Goal: Complete application form

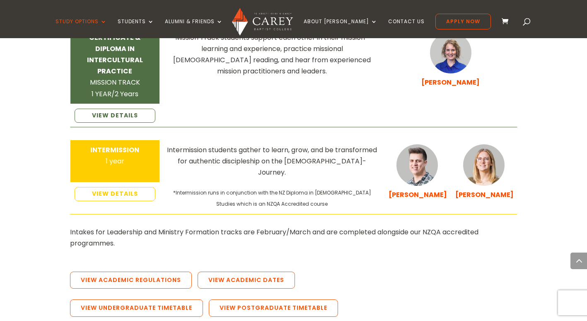
scroll to position [1443, 0]
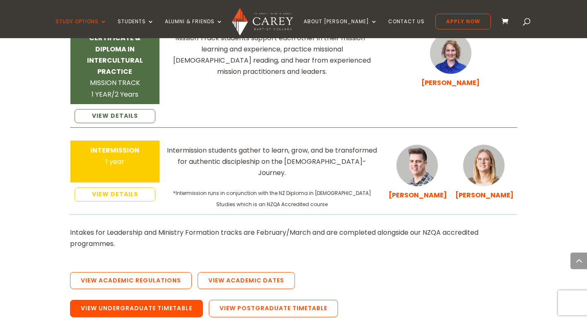
click at [194, 300] on link "View Undergraduate Timetable" at bounding box center [136, 308] width 133 height 17
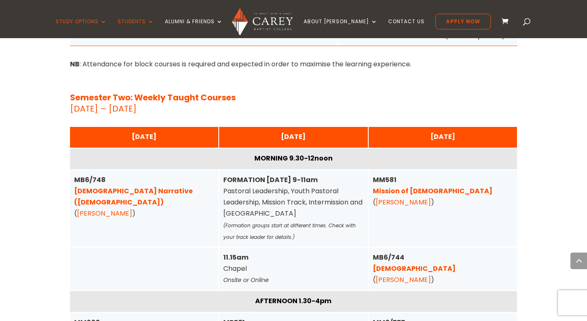
scroll to position [2750, 0]
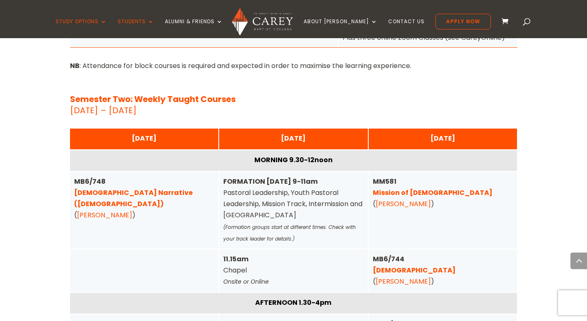
click at [181, 188] on link "Biblical Narrative (Old Testament)" at bounding box center [133, 198] width 118 height 21
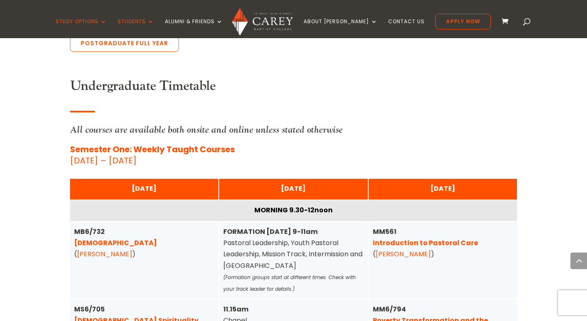
scroll to position [1980, 0]
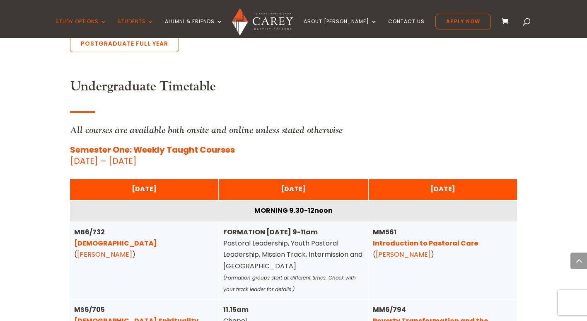
click at [106, 238] on link "Pentateuch" at bounding box center [115, 243] width 83 height 10
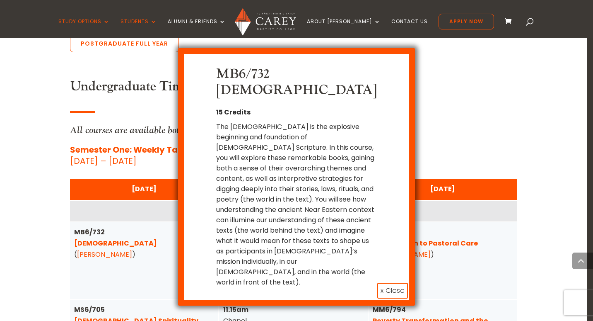
click at [397, 283] on button "x Close" at bounding box center [392, 291] width 31 height 16
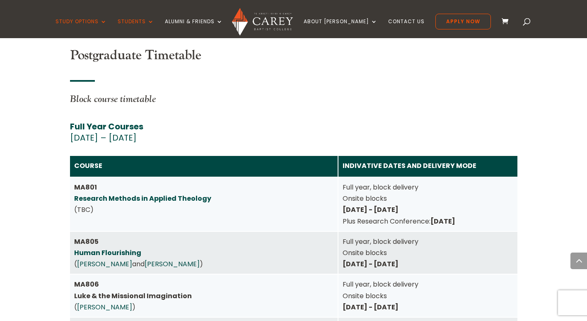
scroll to position [3606, 0]
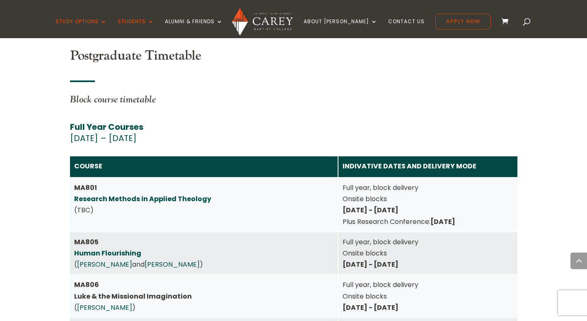
click at [439, 25] on link "Apply Now" at bounding box center [463, 22] width 56 height 16
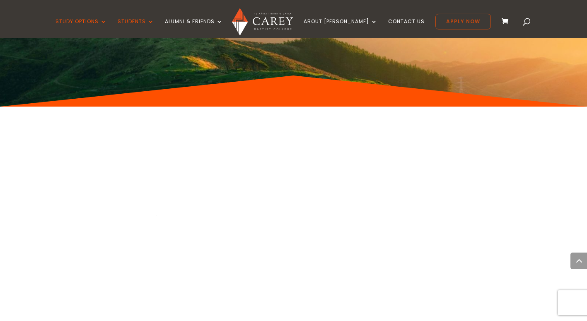
scroll to position [4089, 0]
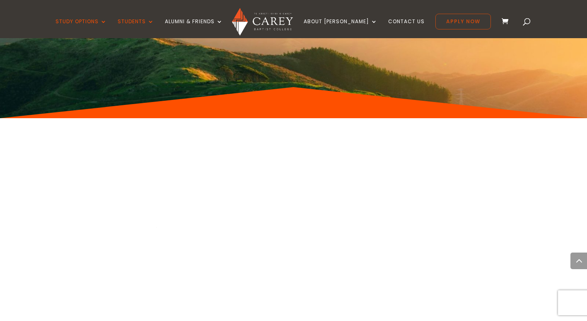
click at [451, 22] on link "Apply Now" at bounding box center [463, 22] width 56 height 16
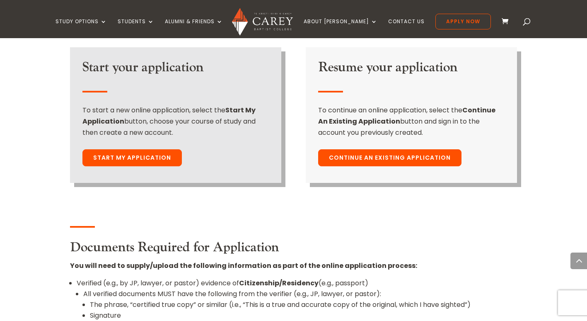
scroll to position [645, 0]
click at [430, 149] on link "Continue An Existing Application" at bounding box center [389, 157] width 143 height 17
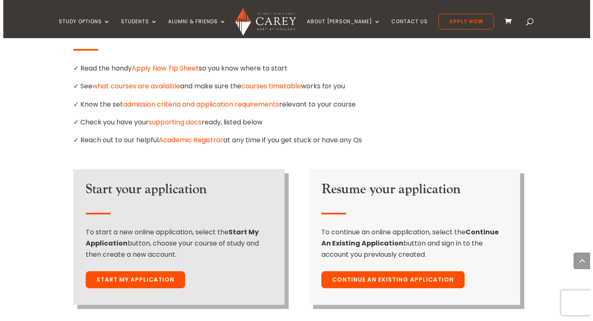
scroll to position [523, 0]
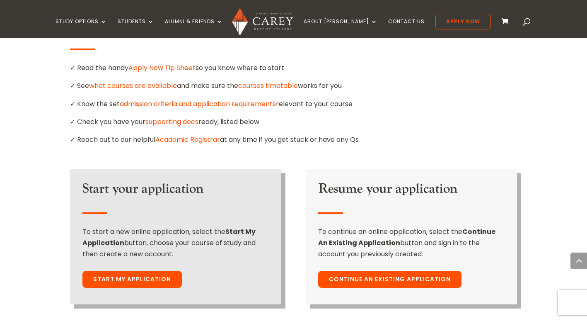
click at [97, 271] on link "Start My Application" at bounding box center [131, 279] width 99 height 17
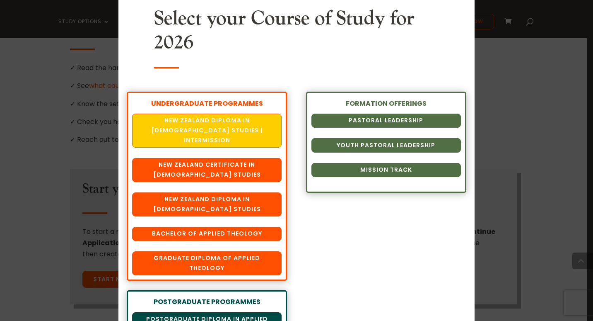
scroll to position [31, 0]
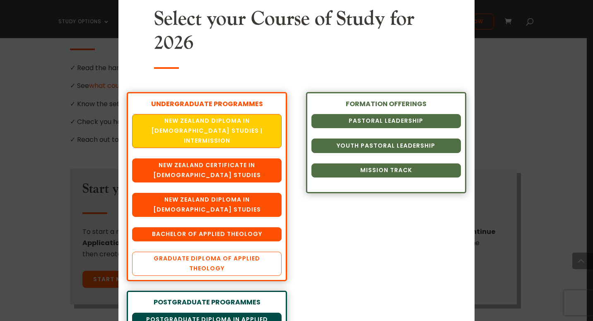
click at [160, 251] on link "Graduate Diploma of Applied Theology" at bounding box center [207, 263] width 150 height 24
